Goal: Transaction & Acquisition: Purchase product/service

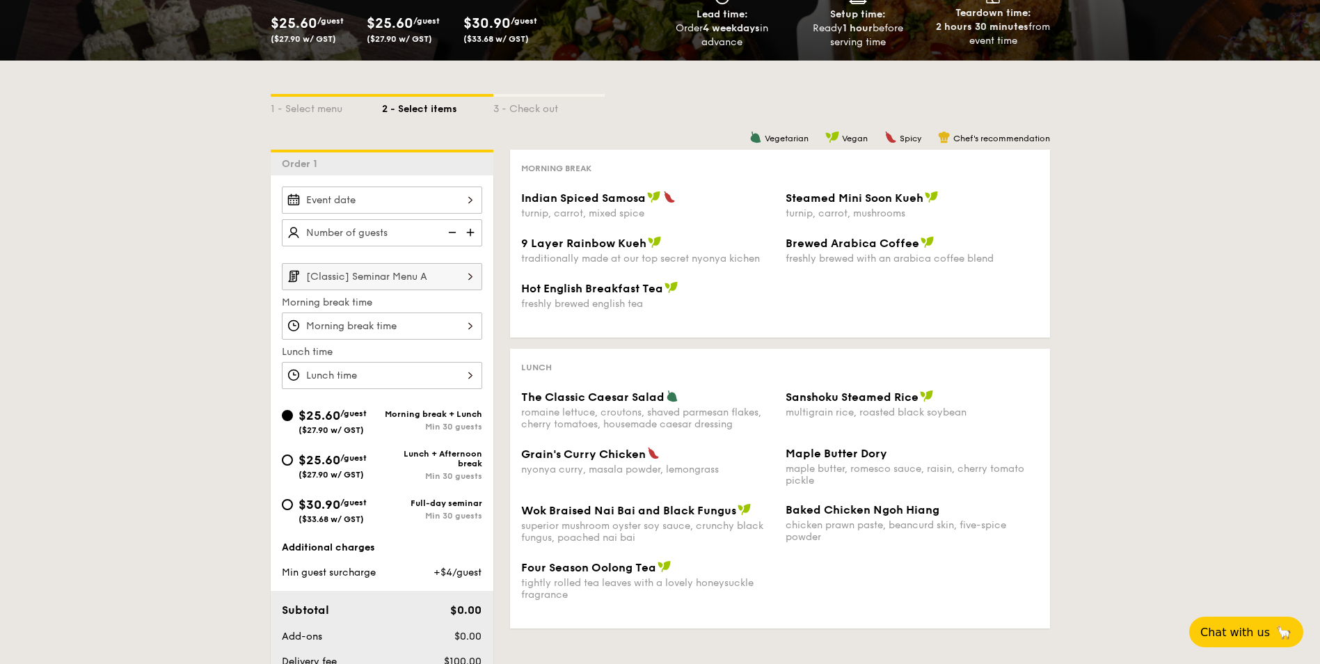
scroll to position [191, 0]
click at [460, 281] on img at bounding box center [470, 275] width 24 height 26
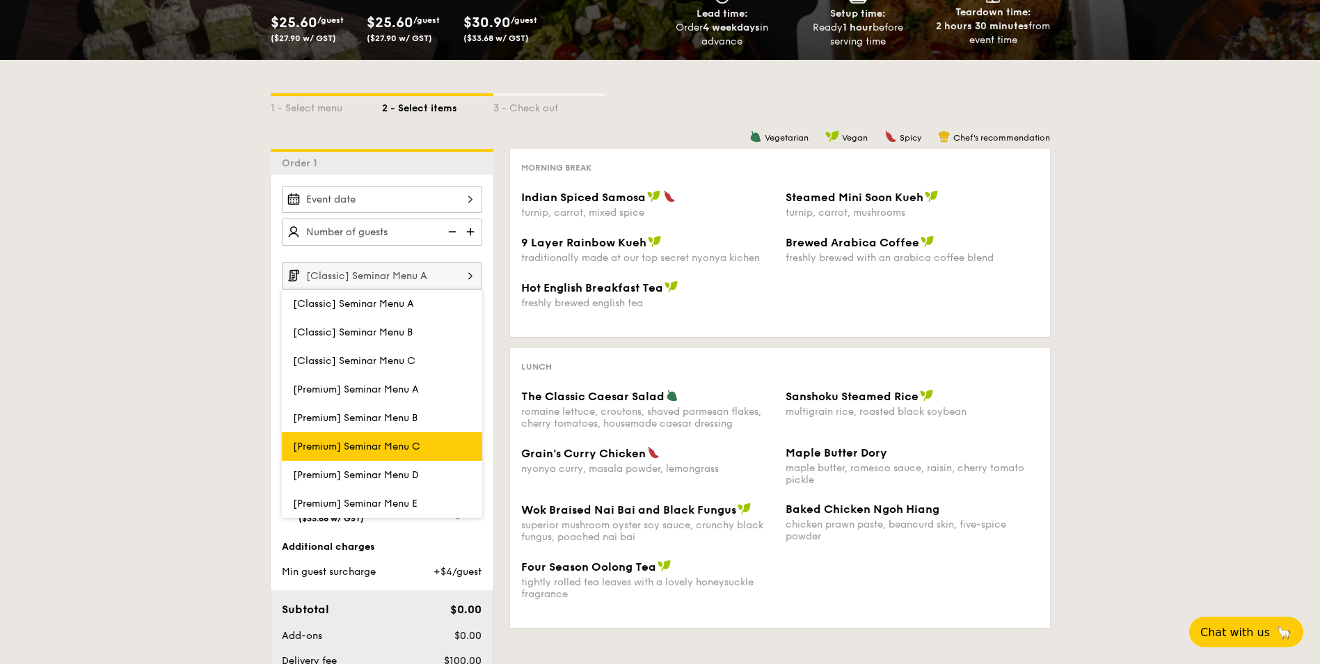
click at [404, 446] on span "[Premium] Seminar Menu C" at bounding box center [356, 446] width 127 height 12
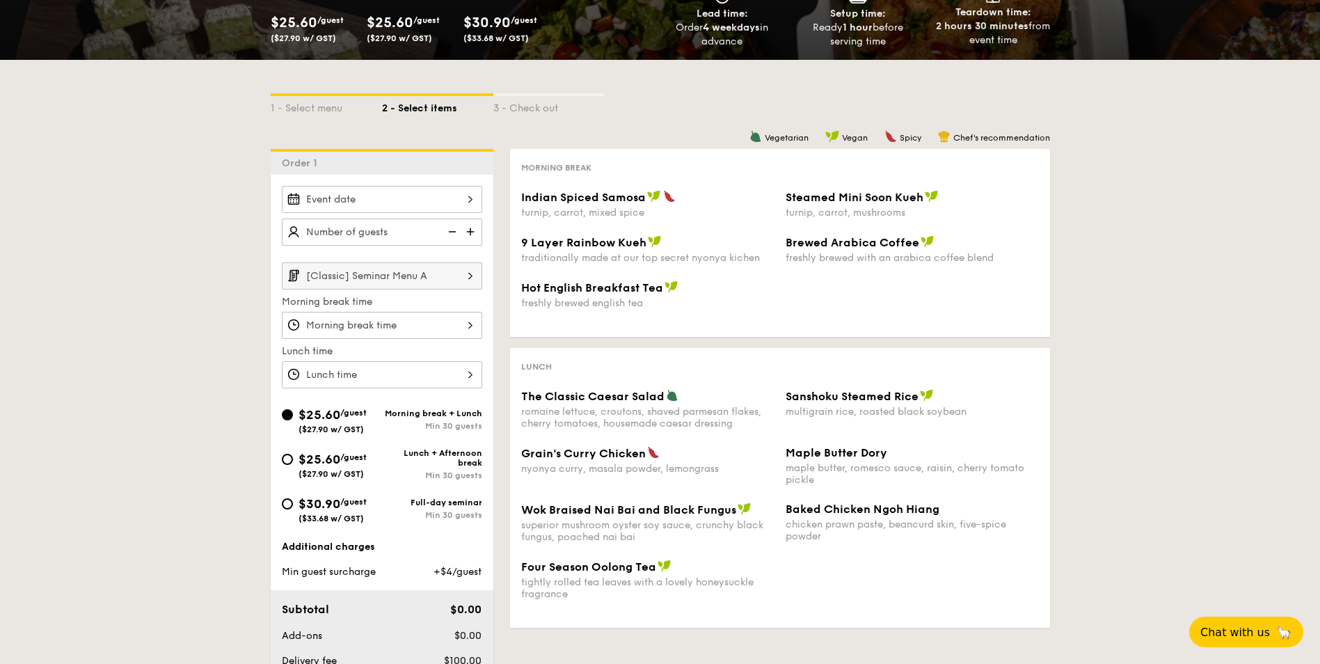
click at [365, 275] on input "[Classic] Seminar Menu A" at bounding box center [382, 275] width 200 height 27
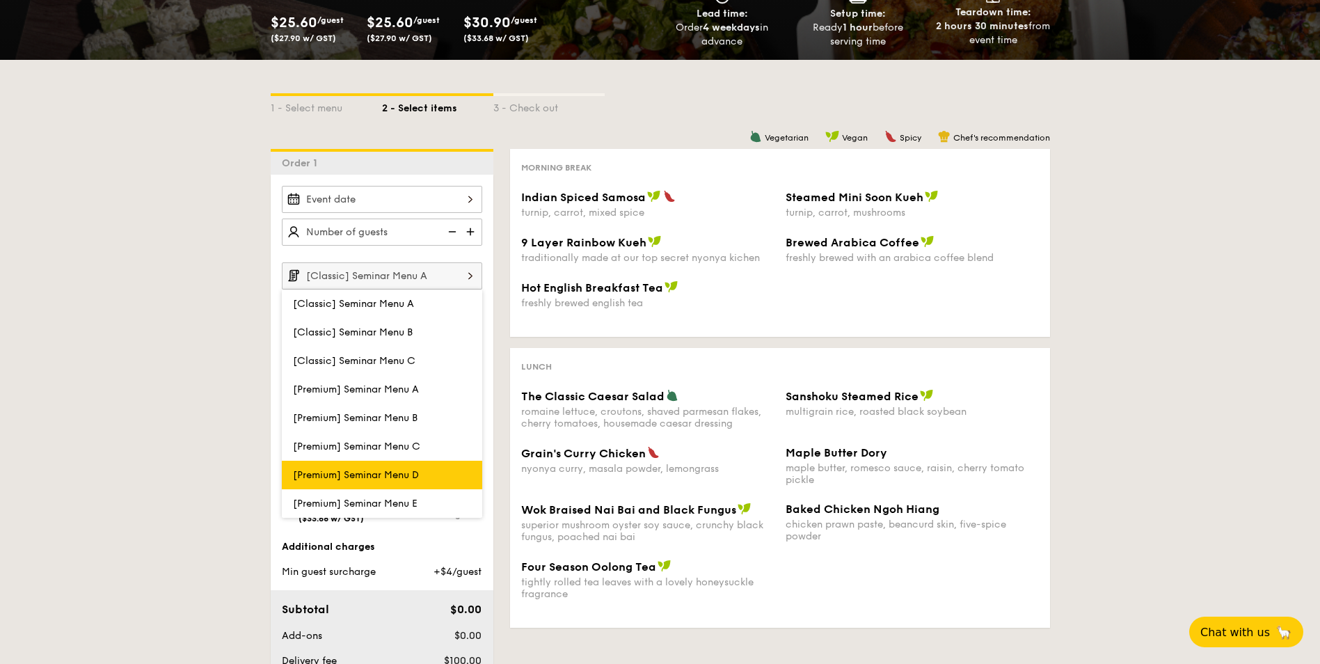
click at [359, 463] on label "[Premium] Seminar Menu D" at bounding box center [382, 475] width 200 height 29
click at [0, 0] on input "[Premium] Seminar Menu D" at bounding box center [0, 0] width 0 height 0
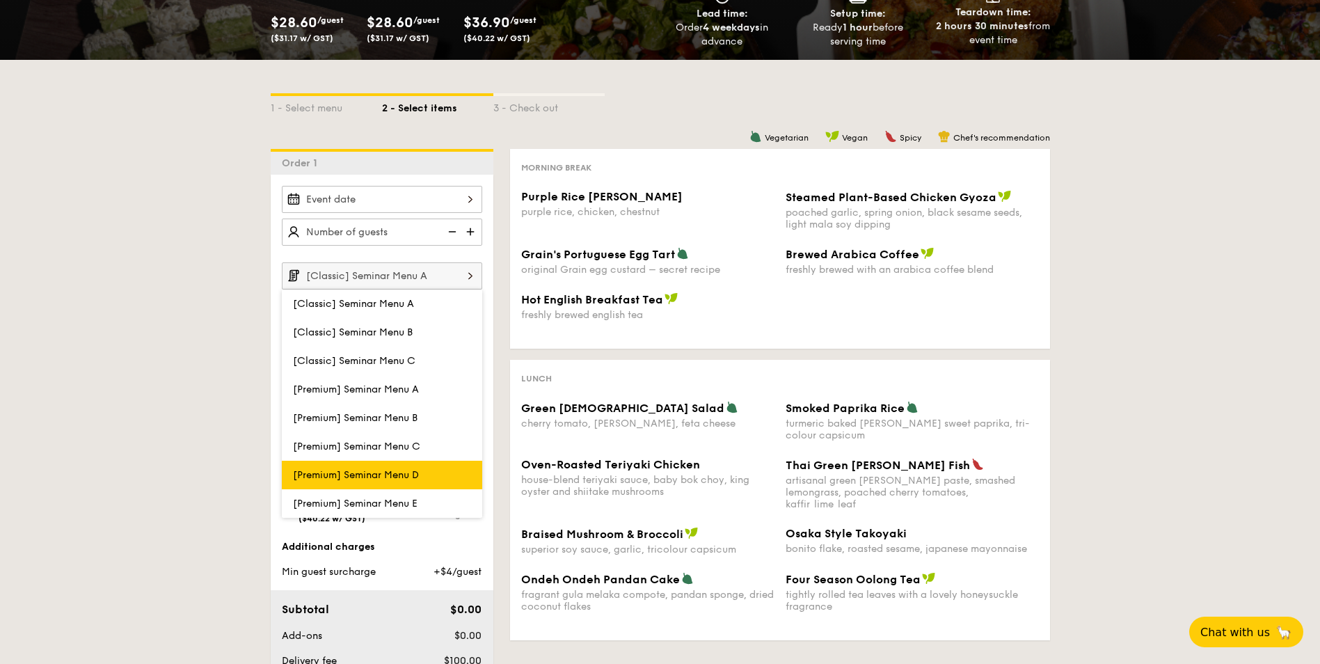
type input "[Premium] Seminar Menu D"
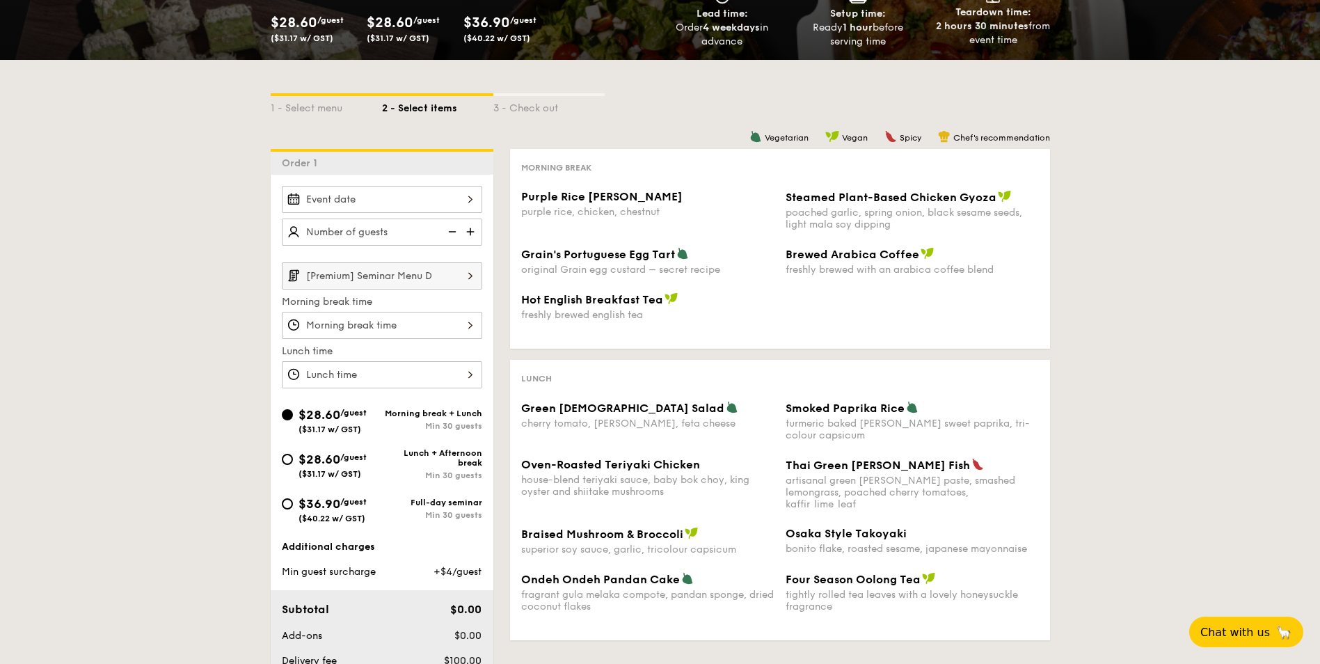
scroll to position [223, 0]
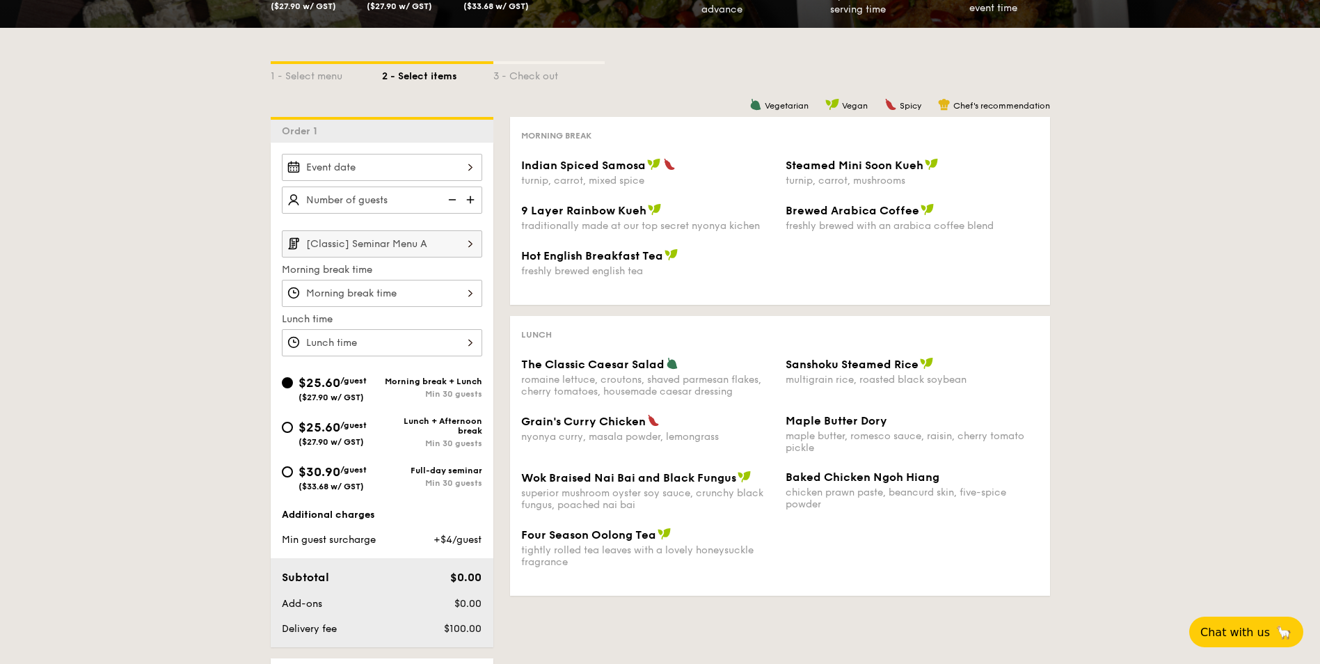
click at [426, 247] on input "[Classic] Seminar Menu A" at bounding box center [382, 243] width 200 height 27
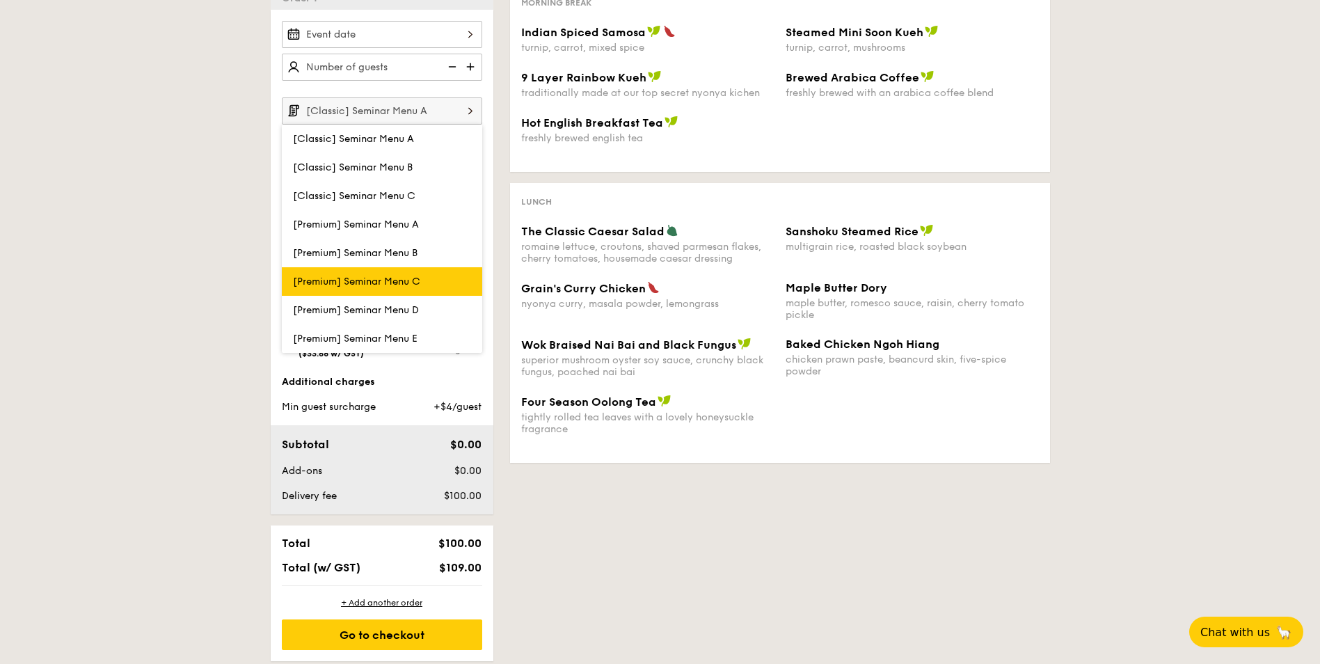
scroll to position [356, 0]
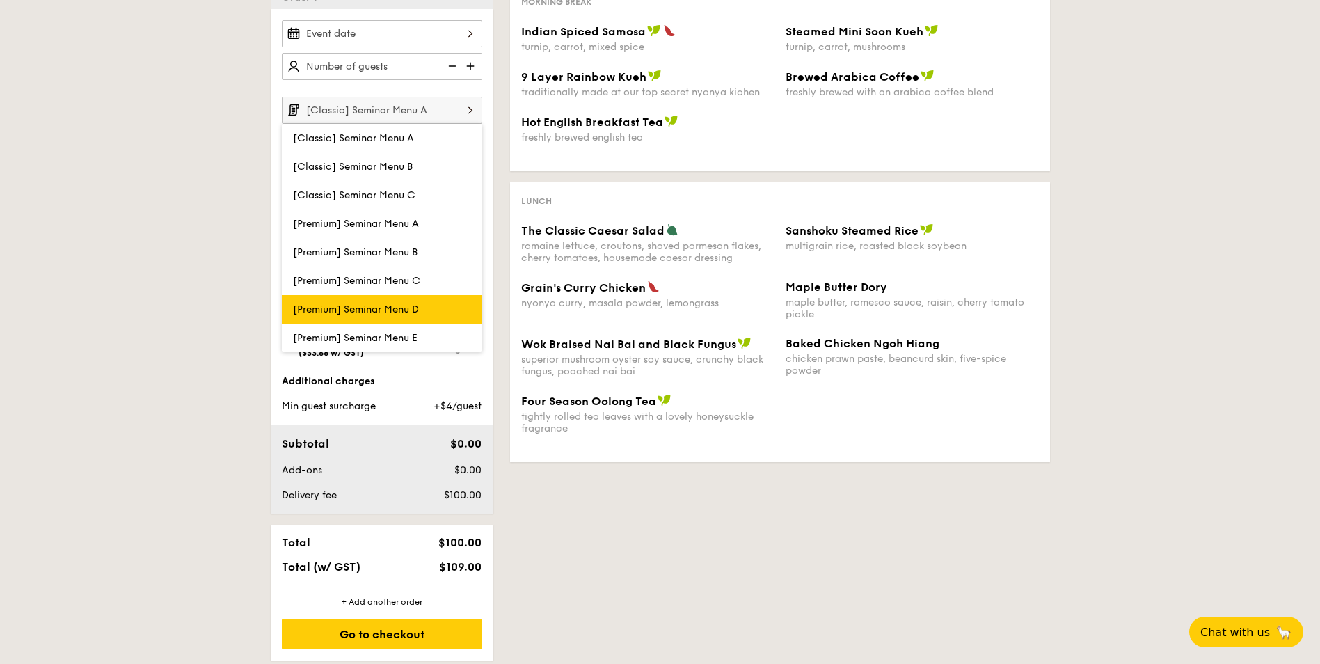
click at [384, 303] on label "[Premium] Seminar Menu D" at bounding box center [382, 309] width 200 height 29
click at [0, 0] on input "[Premium] Seminar Menu D" at bounding box center [0, 0] width 0 height 0
type input "[Premium] Seminar Menu D"
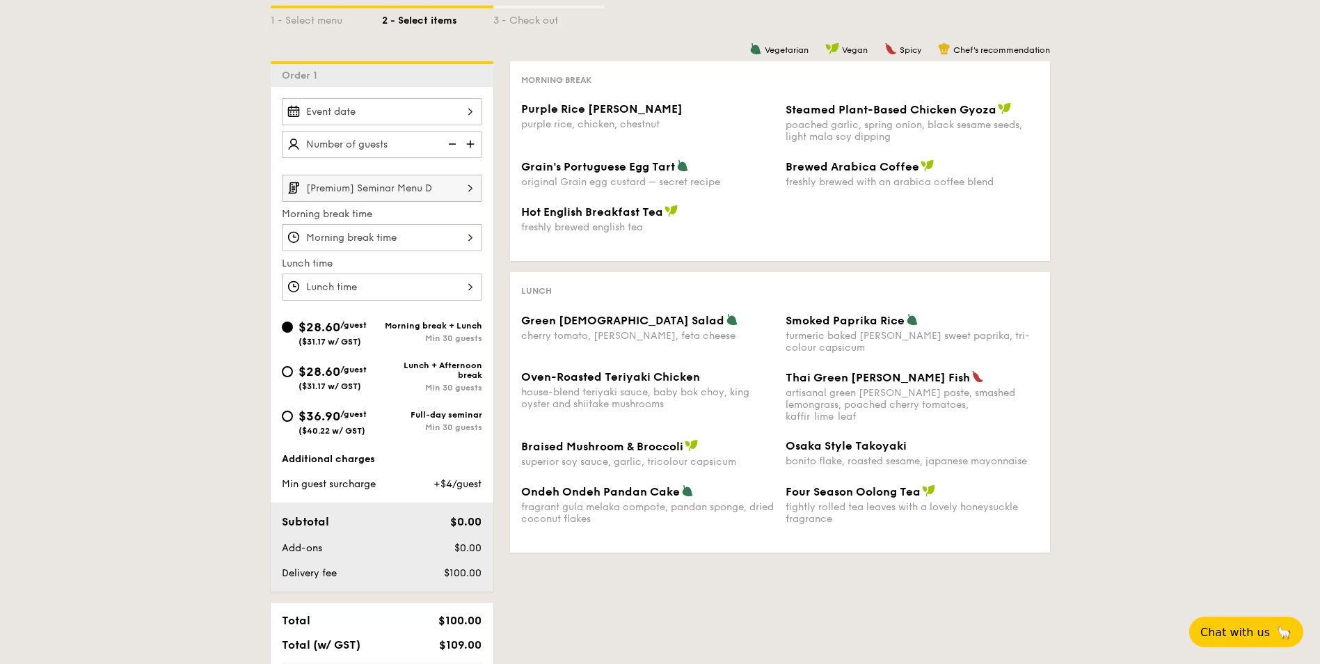
scroll to position [275, 0]
